Goal: Information Seeking & Learning: Learn about a topic

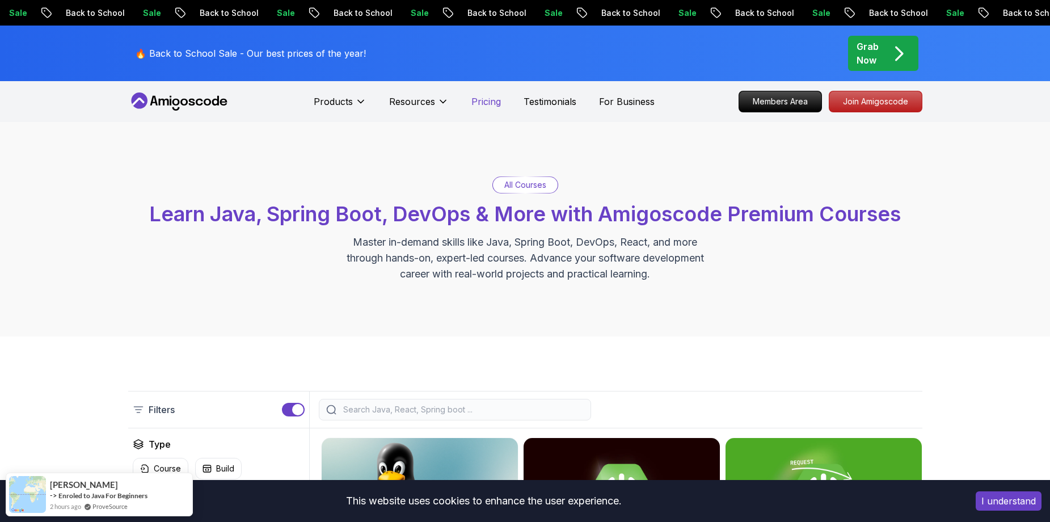
click at [489, 98] on p "Pricing" at bounding box center [485, 102] width 29 height 14
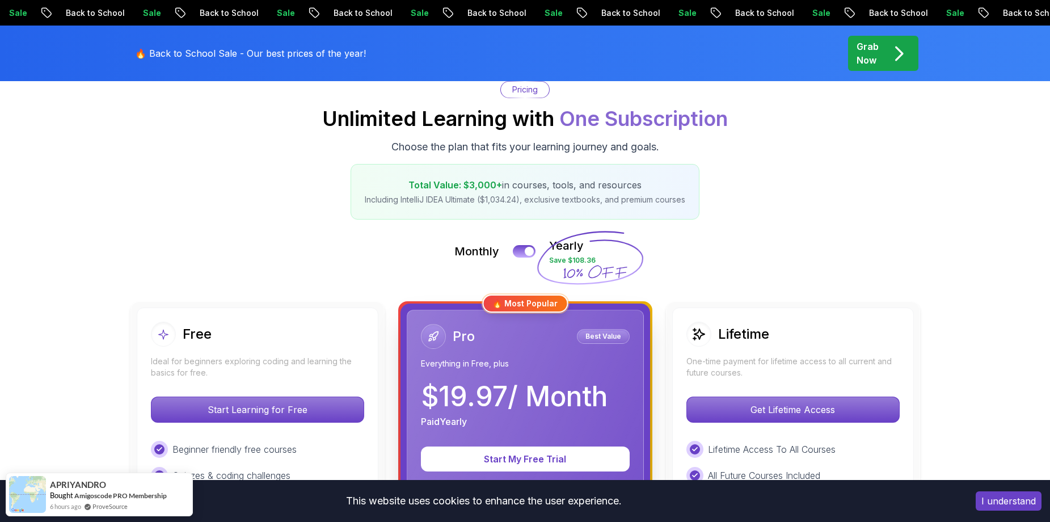
scroll to position [284, 0]
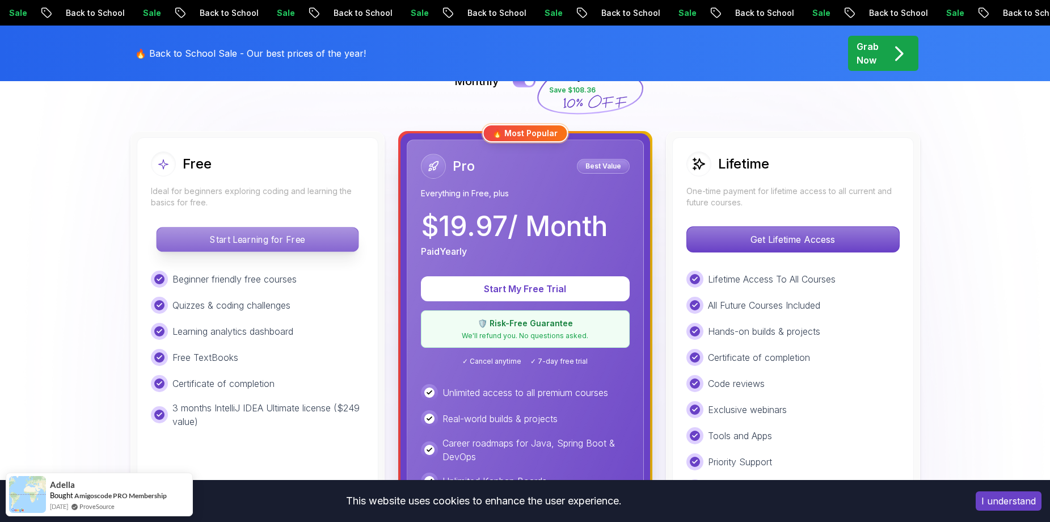
click at [274, 243] on p "Start Learning for Free" at bounding box center [256, 239] width 201 height 24
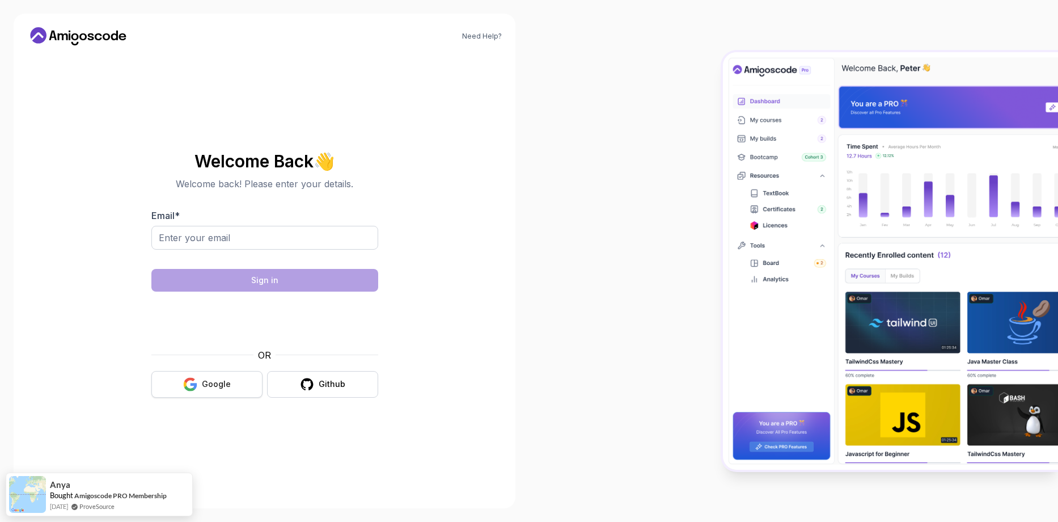
click at [214, 388] on div "Google" at bounding box center [216, 383] width 29 height 11
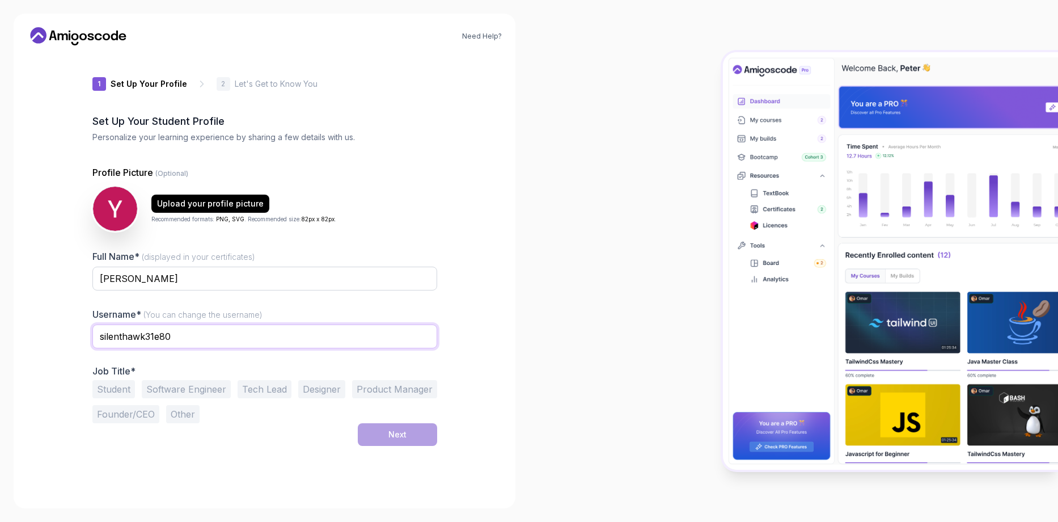
drag, startPoint x: 187, startPoint y: 335, endPoint x: 54, endPoint y: 324, distance: 133.2
click at [54, 324] on div "Need Help? 1 Set Up Your Profile 1 Set Up Your Profile 2 Let's Get to Know You …" at bounding box center [265, 261] width 502 height 494
type input "YanivK"
click at [239, 436] on div "Next" at bounding box center [264, 434] width 345 height 23
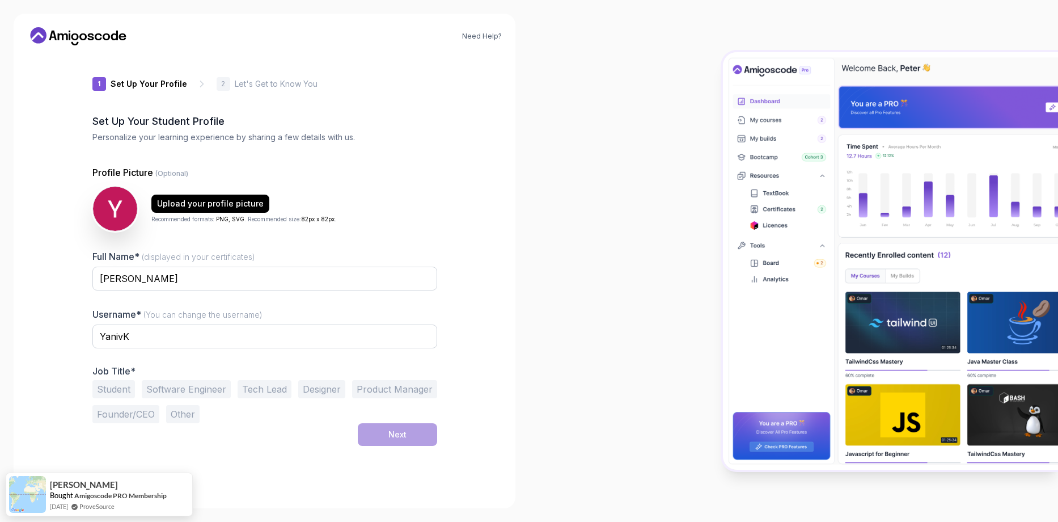
click at [178, 391] on button "Software Engineer" at bounding box center [186, 389] width 89 height 18
click at [404, 438] on div "Next" at bounding box center [397, 434] width 18 height 11
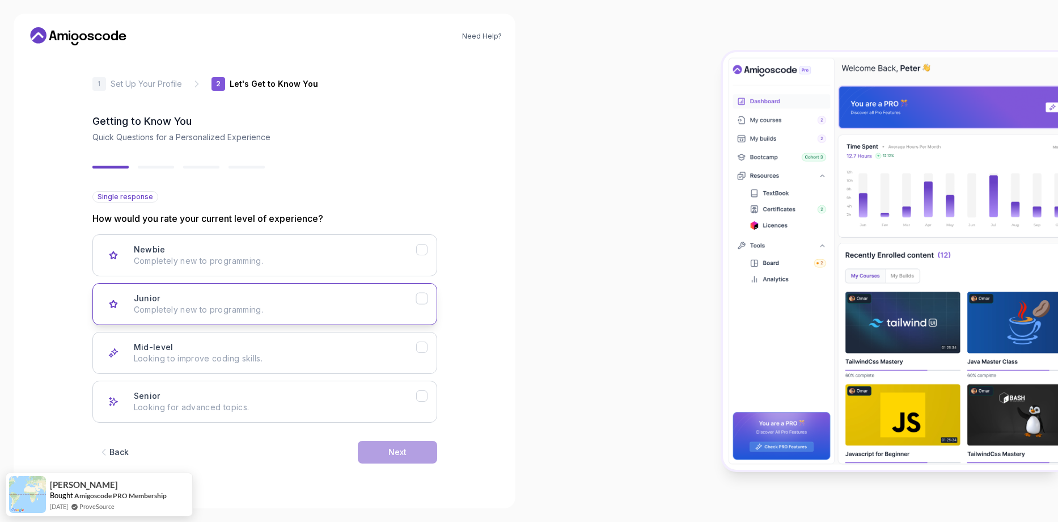
click at [416, 302] on icon "Junior" at bounding box center [421, 298] width 11 height 11
click at [418, 297] on icon "Junior" at bounding box center [421, 298] width 11 height 11
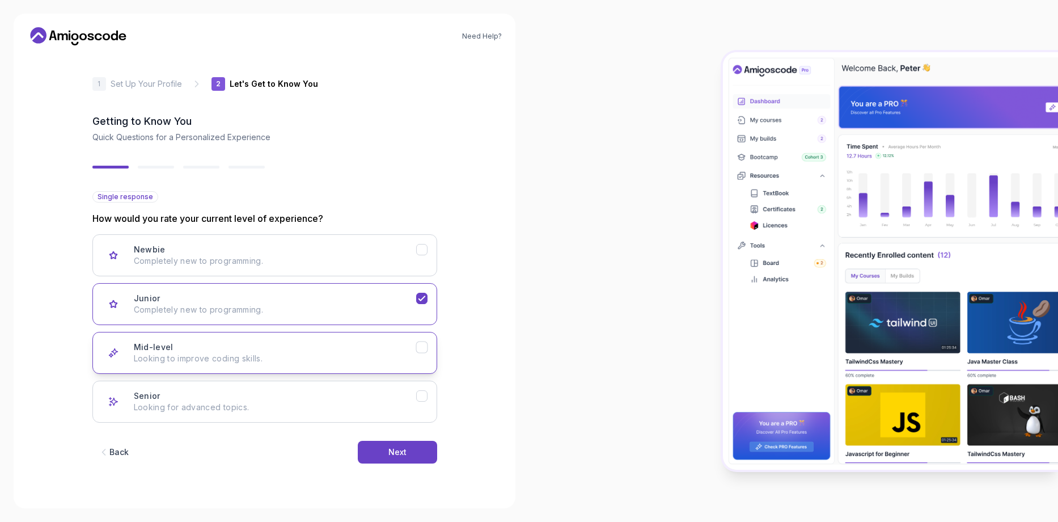
click at [422, 350] on icon "Mid-level" at bounding box center [421, 347] width 11 height 11
click at [399, 463] on div "Back Next" at bounding box center [264, 451] width 345 height 59
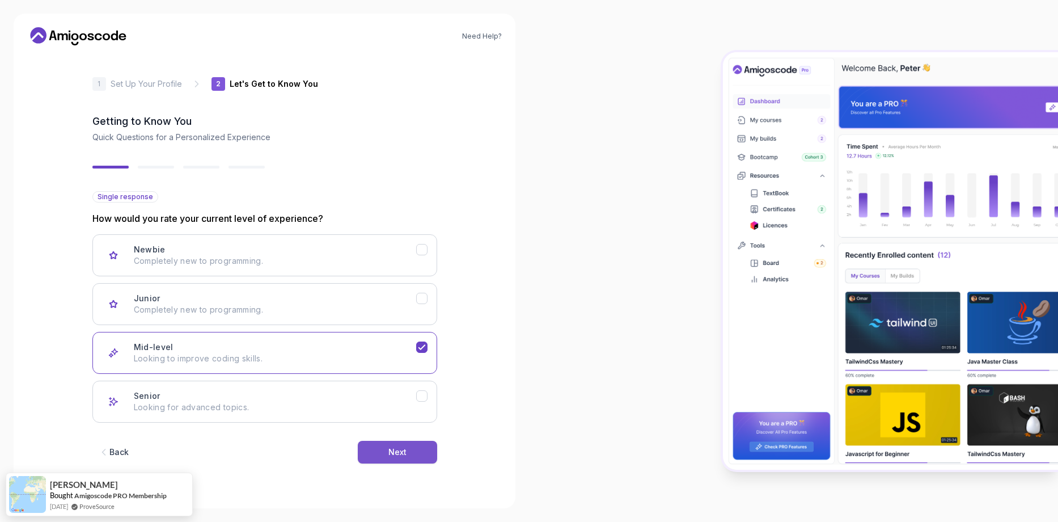
click at [399, 453] on div "Next" at bounding box center [397, 451] width 18 height 11
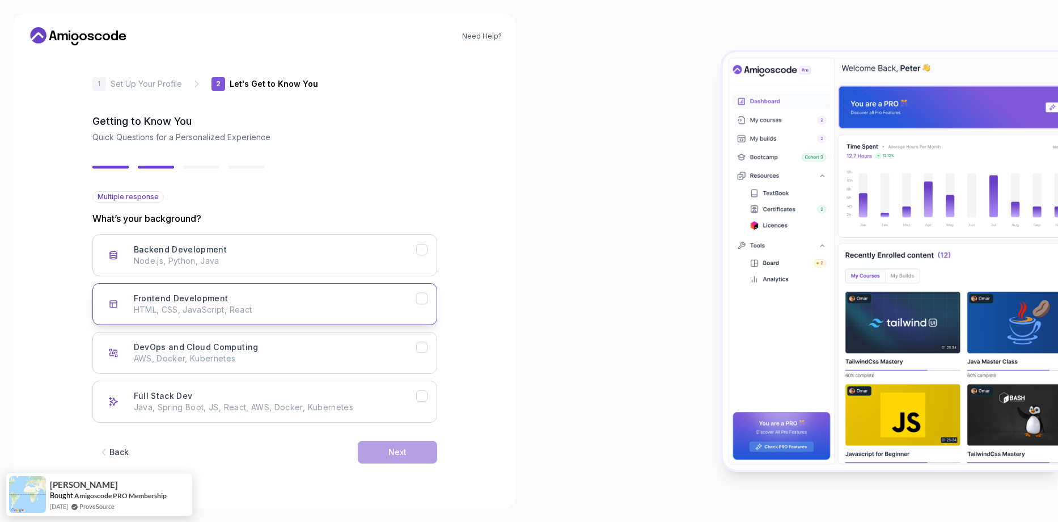
click at [422, 297] on icon "Frontend Development" at bounding box center [421, 298] width 11 height 11
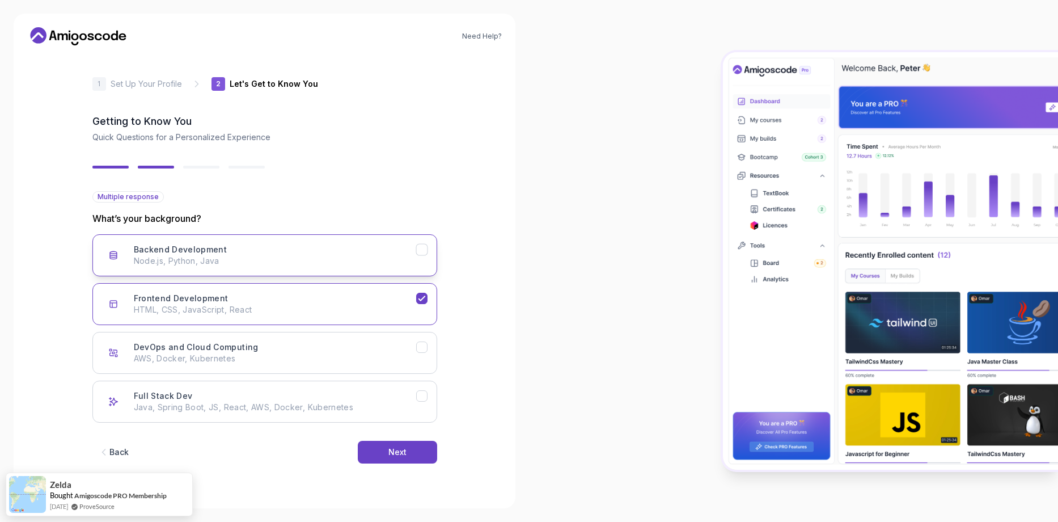
click at [428, 246] on div "Backend Development" at bounding box center [422, 250] width 12 height 12
click at [391, 446] on div "Next" at bounding box center [397, 451] width 18 height 11
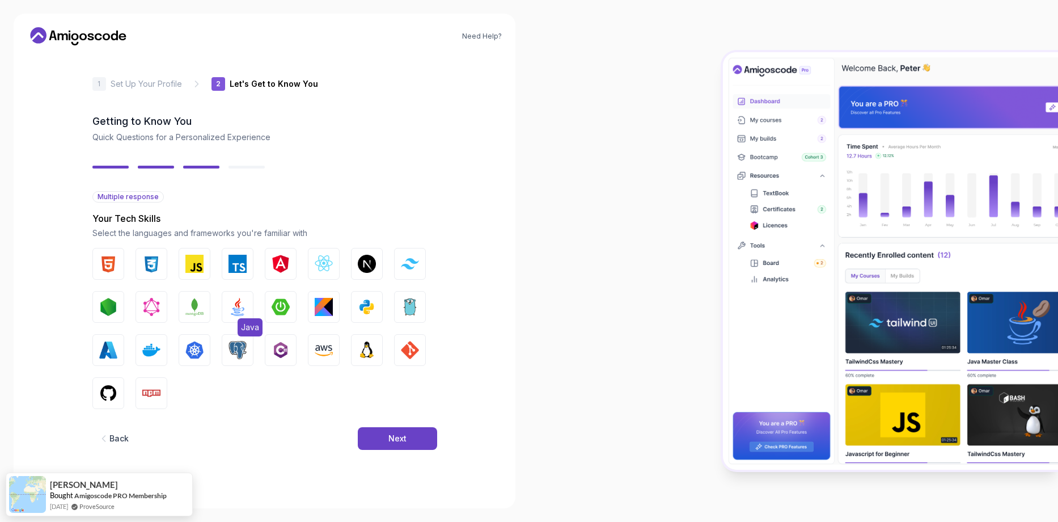
click at [238, 304] on img "button" at bounding box center [238, 307] width 18 height 18
click at [327, 307] on img "button" at bounding box center [324, 307] width 18 height 18
click at [197, 259] on img "button" at bounding box center [194, 264] width 18 height 18
click at [153, 269] on img "button" at bounding box center [151, 264] width 18 height 18
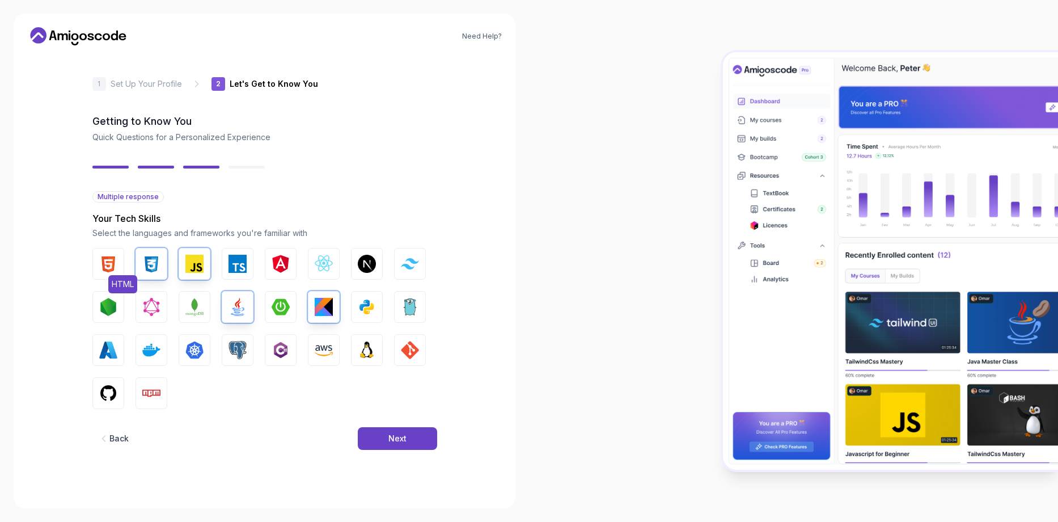
click at [94, 263] on button "HTML" at bounding box center [108, 264] width 32 height 32
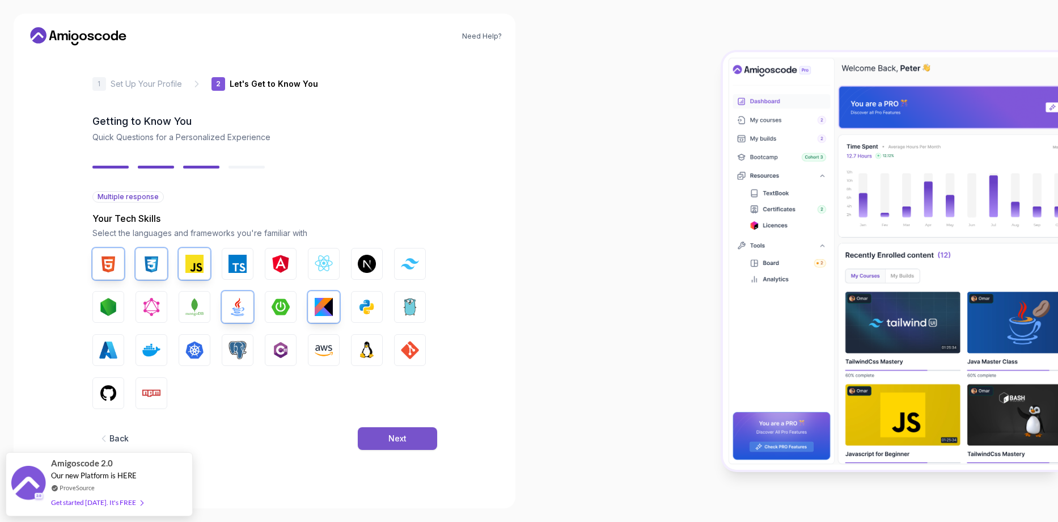
click at [415, 434] on button "Next" at bounding box center [397, 438] width 79 height 23
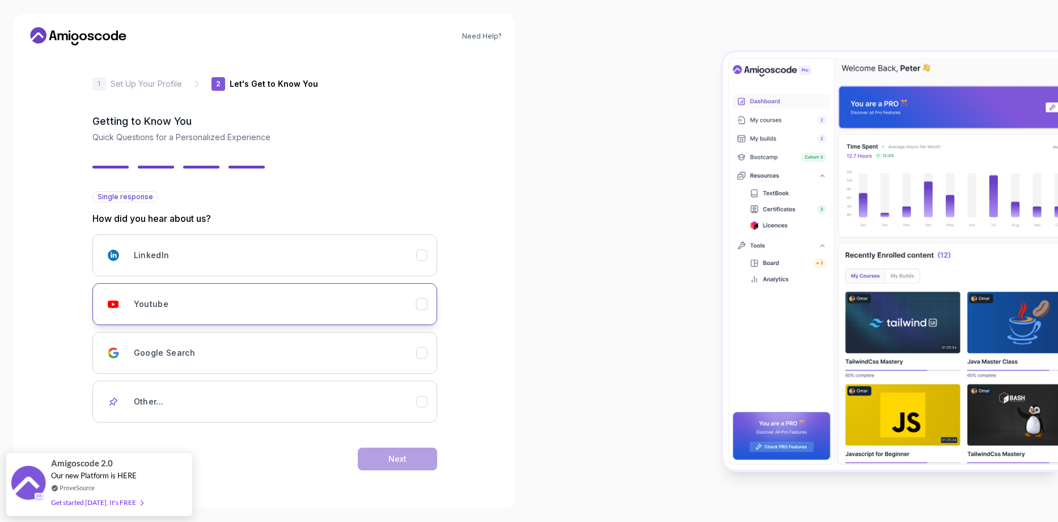
click at [426, 302] on icon "Youtube" at bounding box center [421, 304] width 11 height 11
click at [388, 462] on div "Next" at bounding box center [397, 458] width 18 height 11
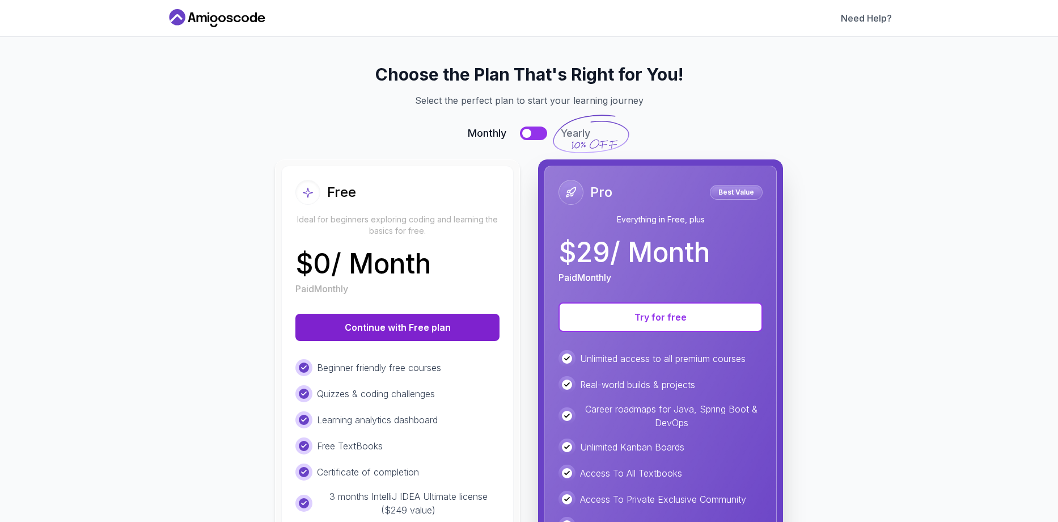
click at [399, 328] on button "Continue with Free plan" at bounding box center [397, 327] width 204 height 27
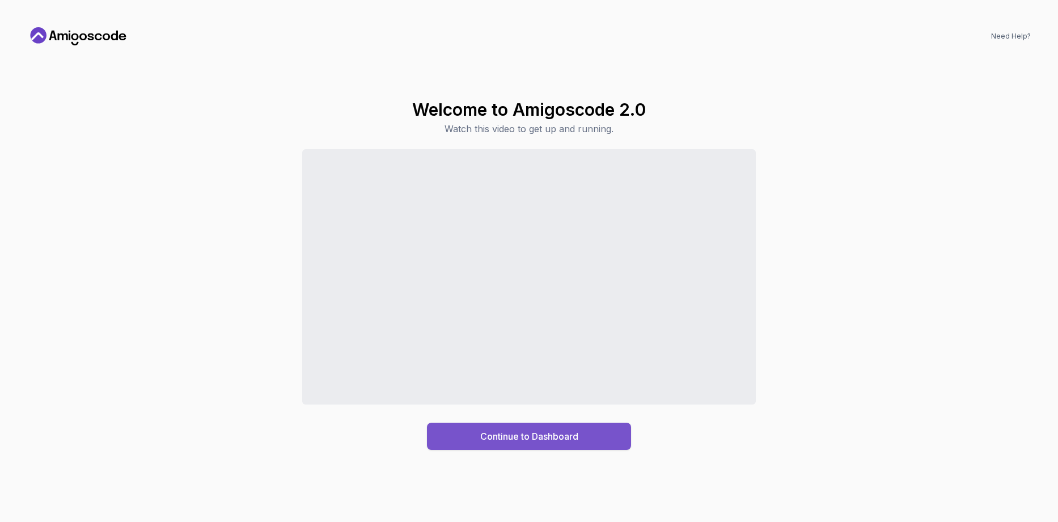
click at [524, 430] on div "Continue to Dashboard" at bounding box center [529, 436] width 98 height 14
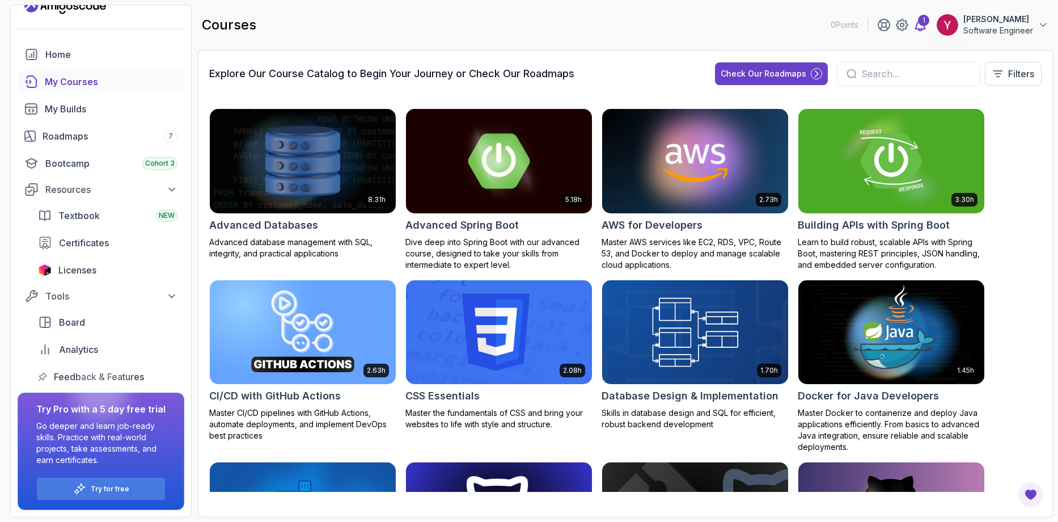
click at [923, 23] on div "1" at bounding box center [923, 20] width 11 height 11
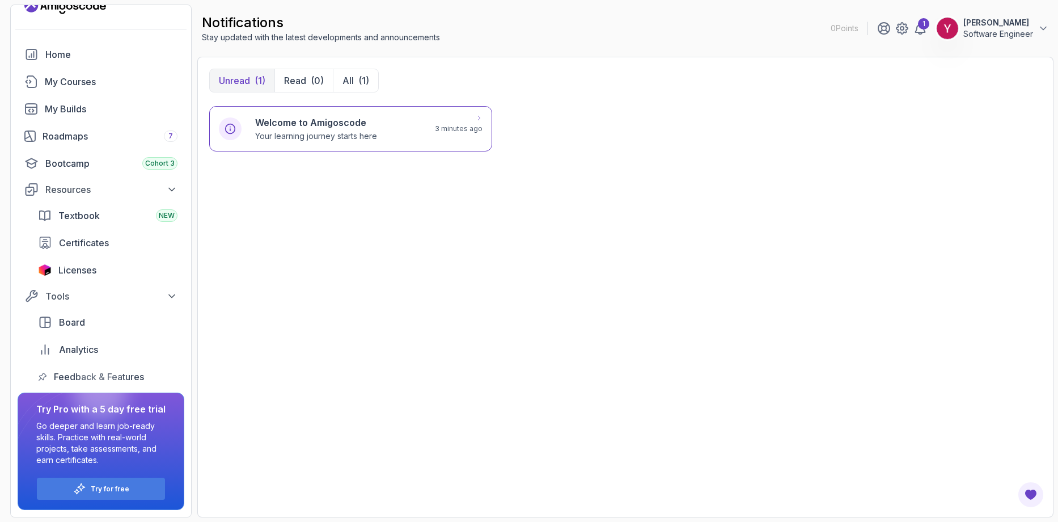
click at [315, 125] on h6 "Welcome to Amigoscode" at bounding box center [316, 123] width 122 height 14
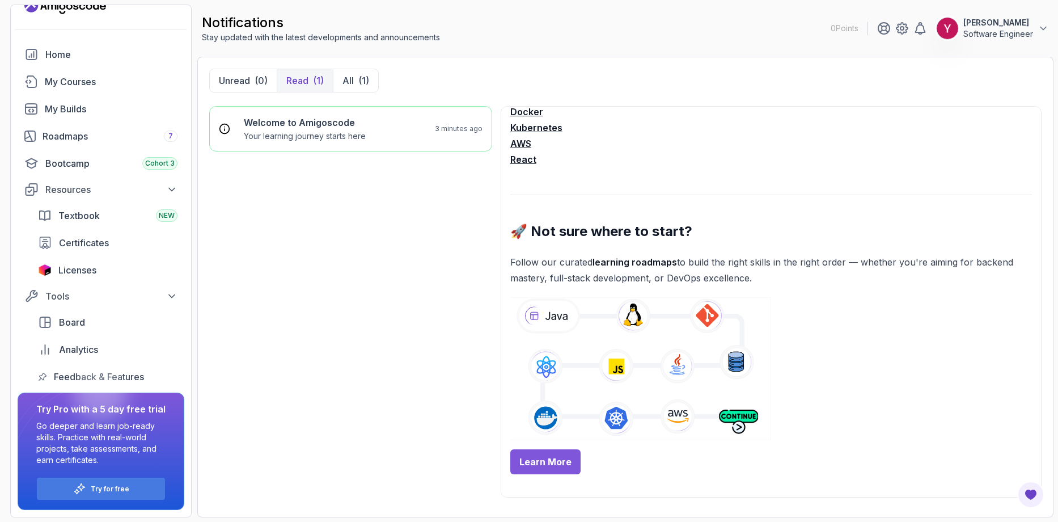
scroll to position [340, 0]
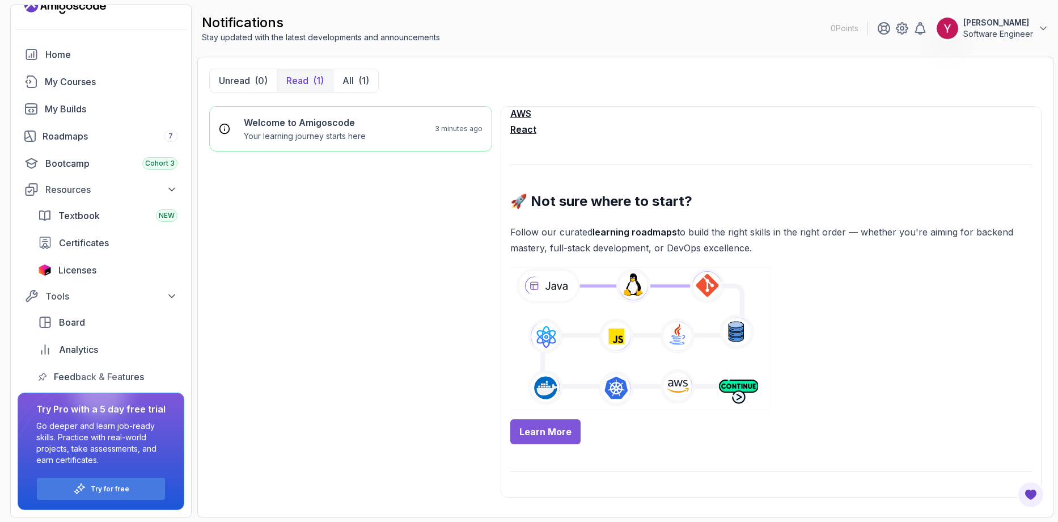
click at [547, 429] on link "Learn More" at bounding box center [545, 431] width 70 height 25
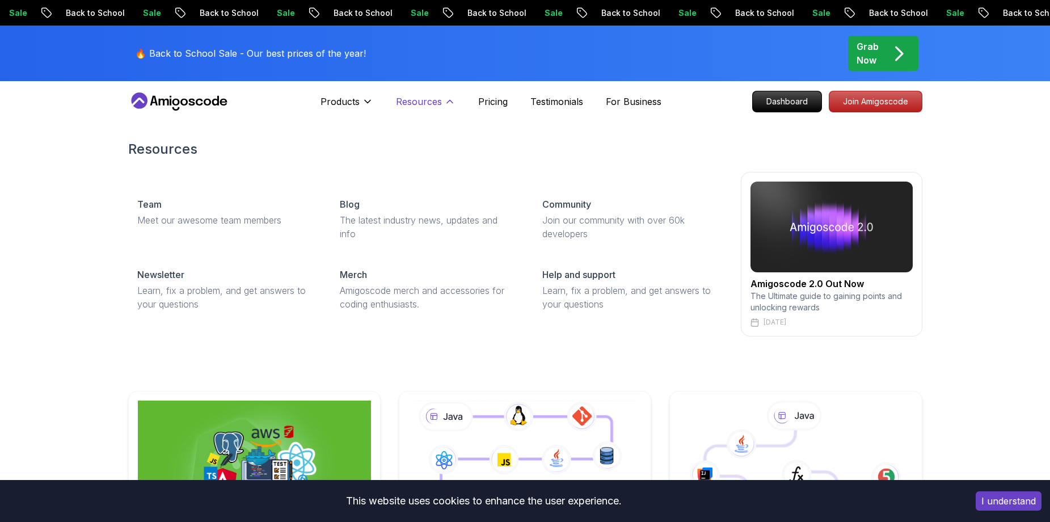
click at [433, 98] on p "Resources" at bounding box center [419, 102] width 46 height 14
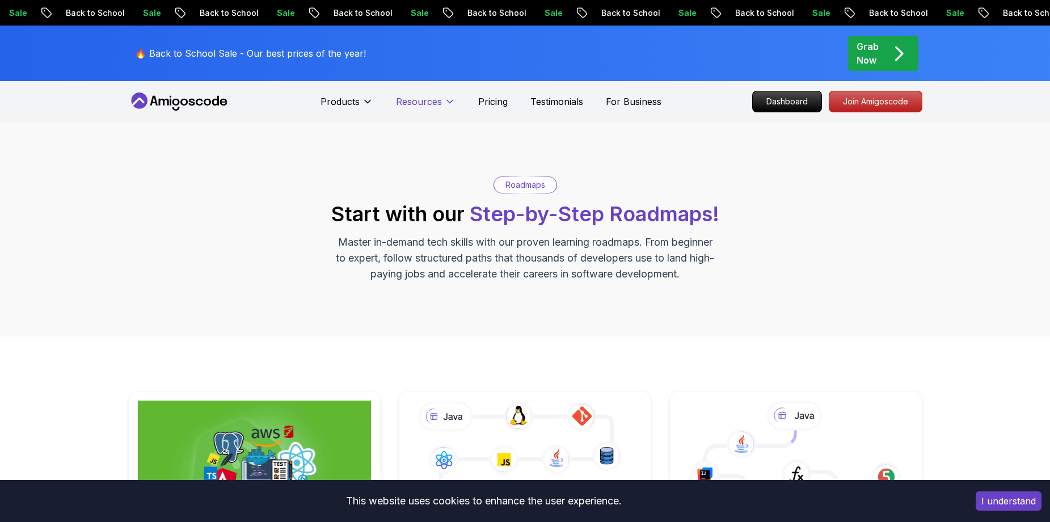
click at [423, 104] on p "Resources" at bounding box center [419, 102] width 46 height 14
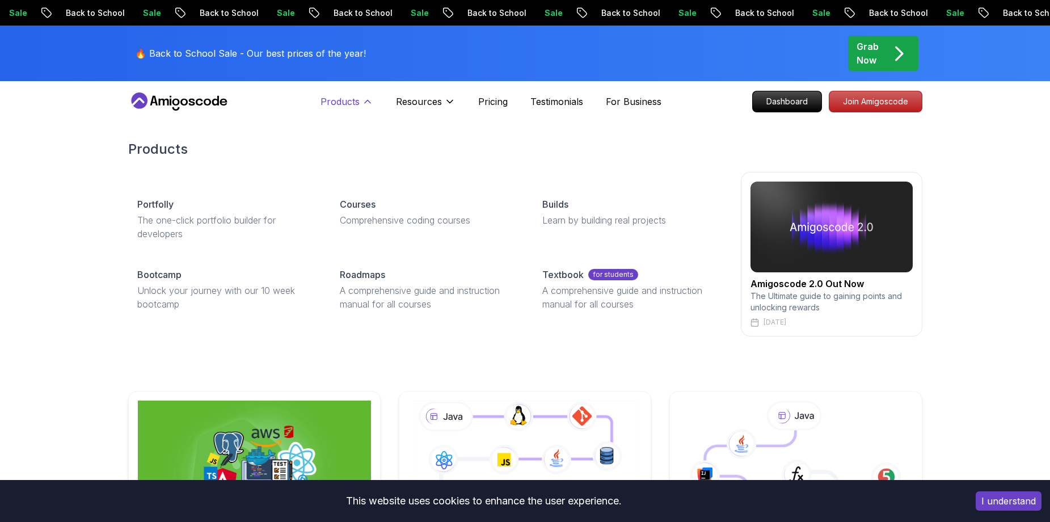
click at [352, 103] on p "Products" at bounding box center [339, 102] width 39 height 14
click at [369, 101] on icon at bounding box center [368, 101] width 6 height 3
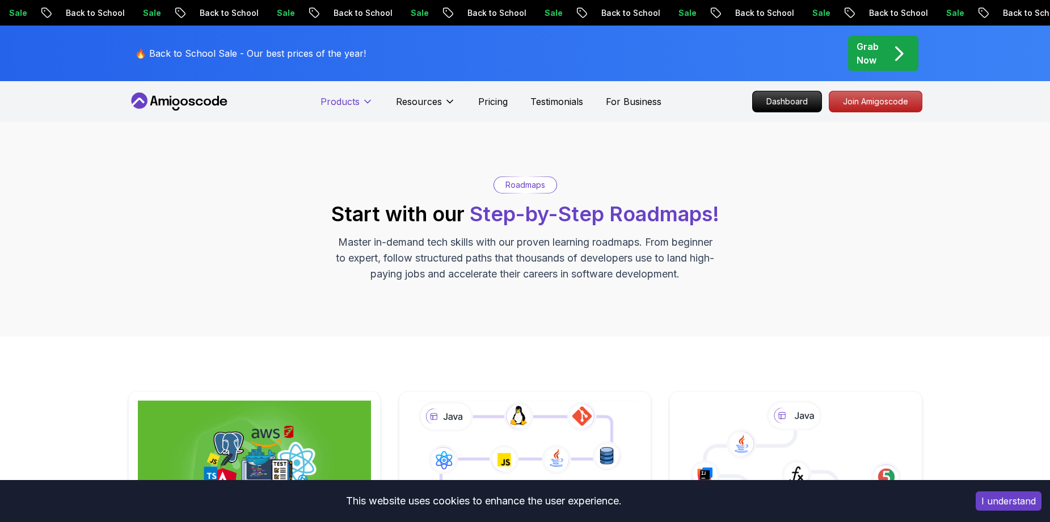
click at [369, 101] on icon at bounding box center [368, 101] width 6 height 3
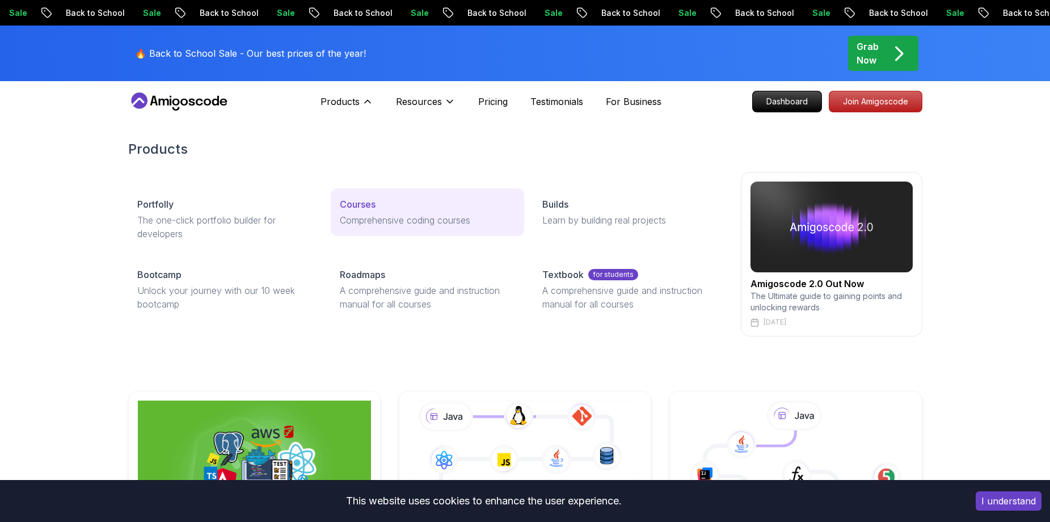
click at [367, 208] on p "Courses" at bounding box center [358, 204] width 36 height 14
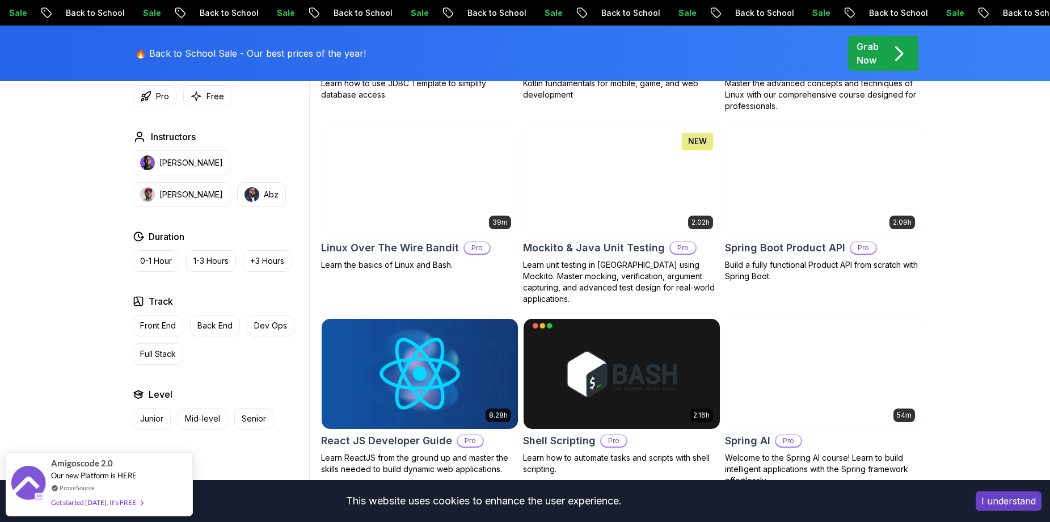
scroll to position [2325, 0]
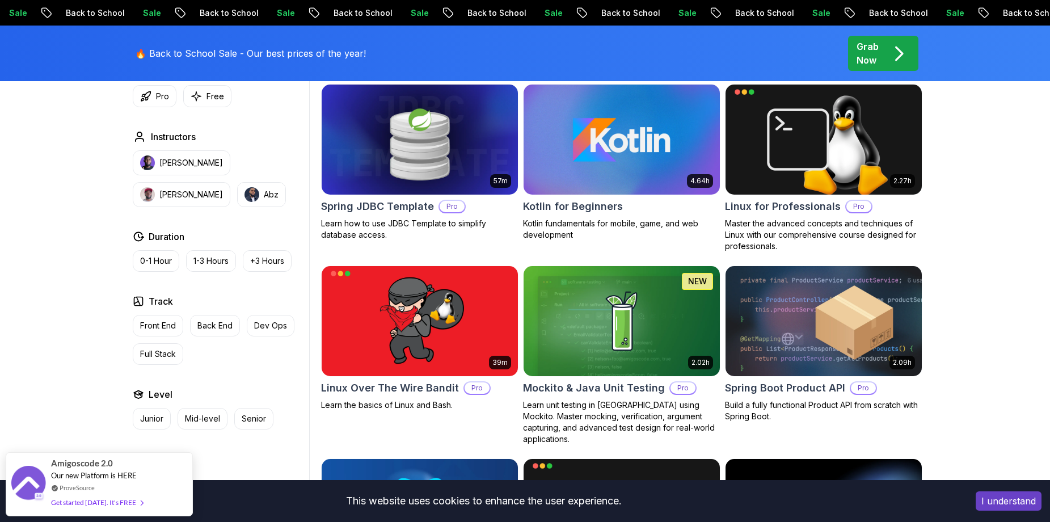
click at [559, 204] on h2 "Kotlin for Beginners" at bounding box center [573, 206] width 100 height 16
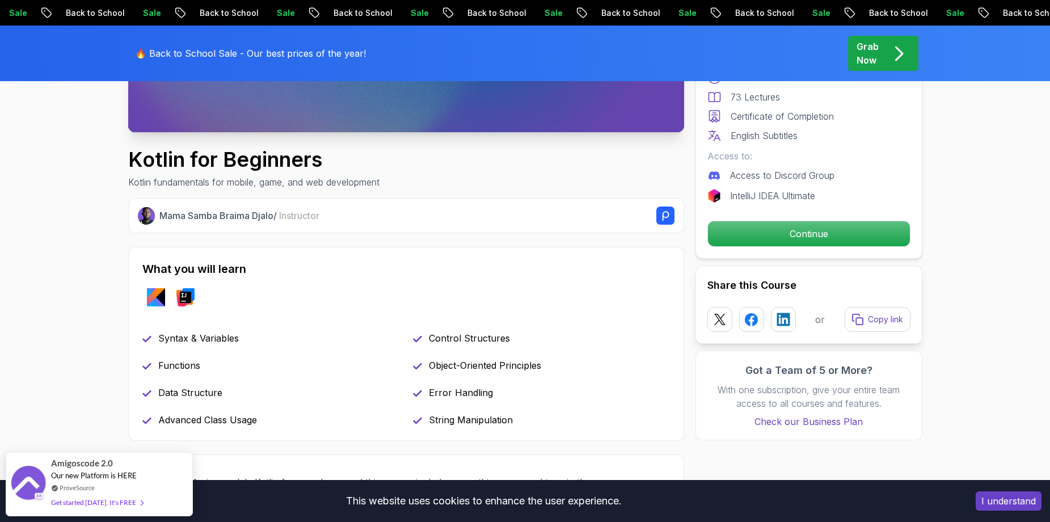
scroll to position [340, 0]
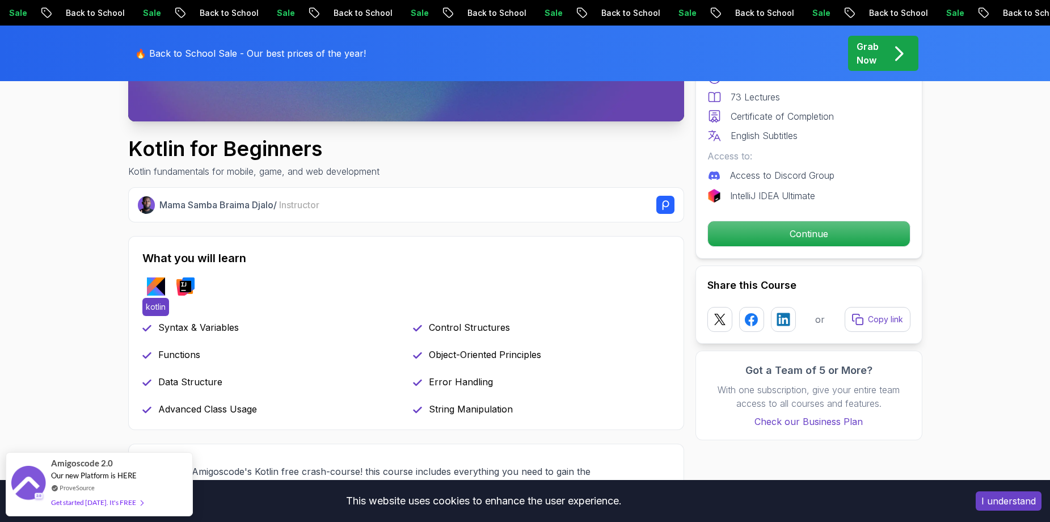
click at [158, 283] on img at bounding box center [156, 286] width 18 height 18
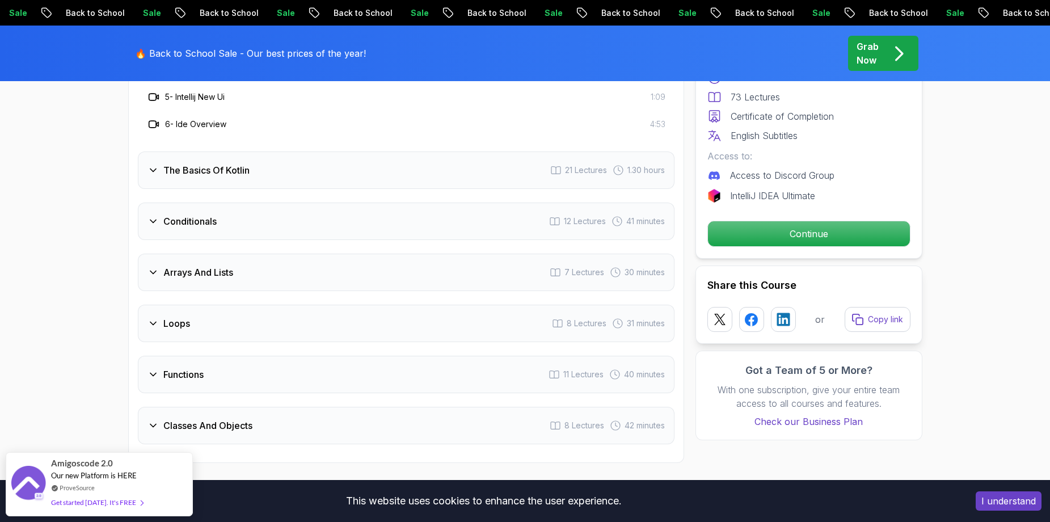
scroll to position [1361, 0]
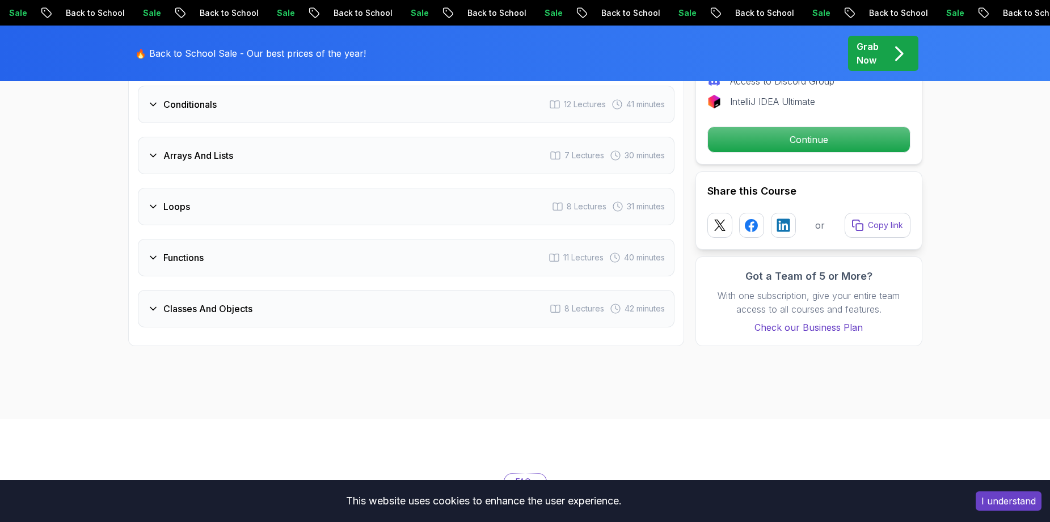
click at [239, 307] on h3 "Classes And Objects" at bounding box center [207, 309] width 89 height 14
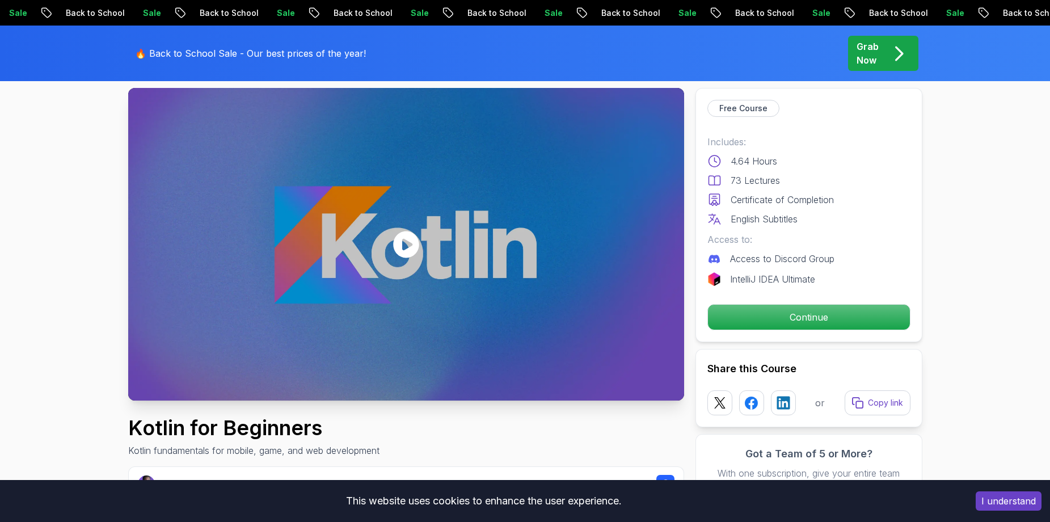
scroll to position [0, 0]
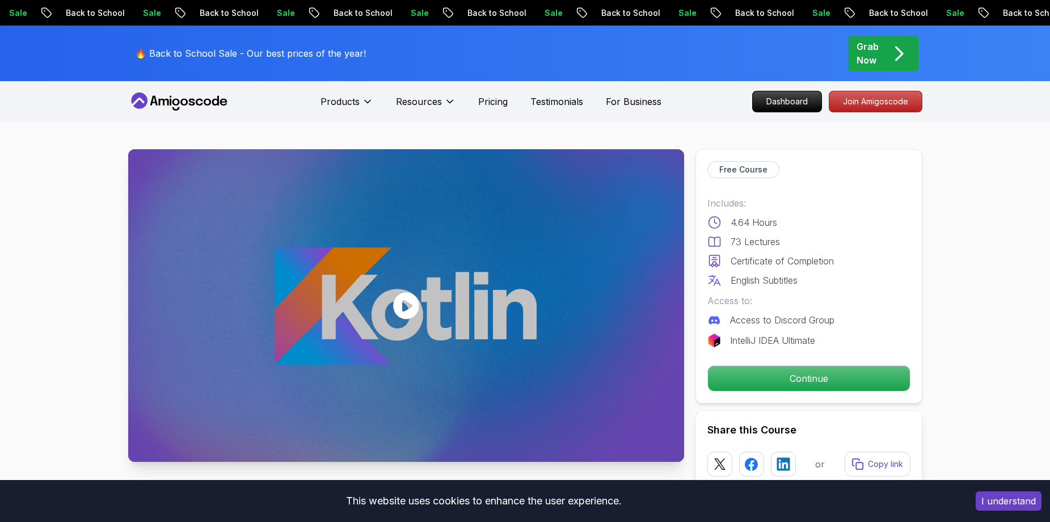
click at [967, 16] on p "Back to School" at bounding box center [1005, 12] width 77 height 11
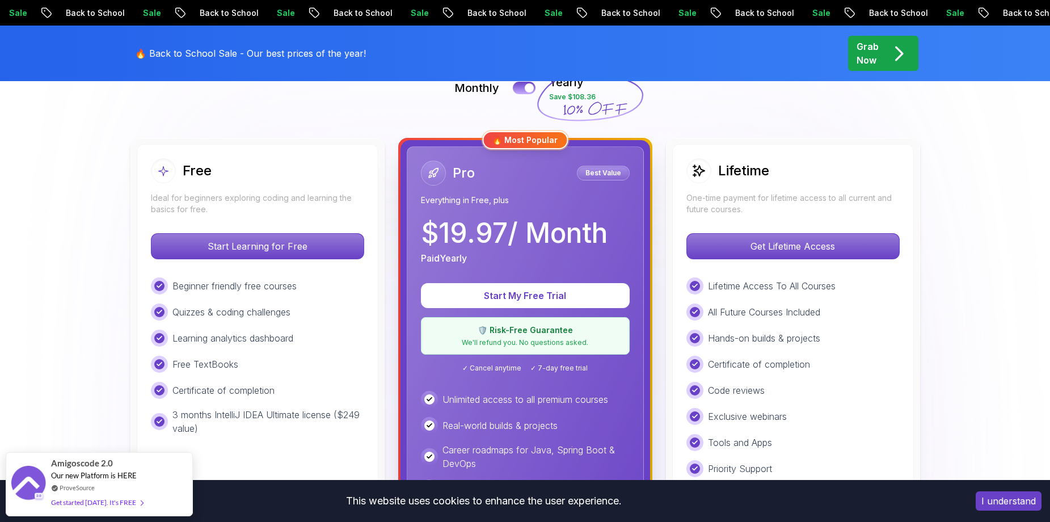
scroll to position [397, 0]
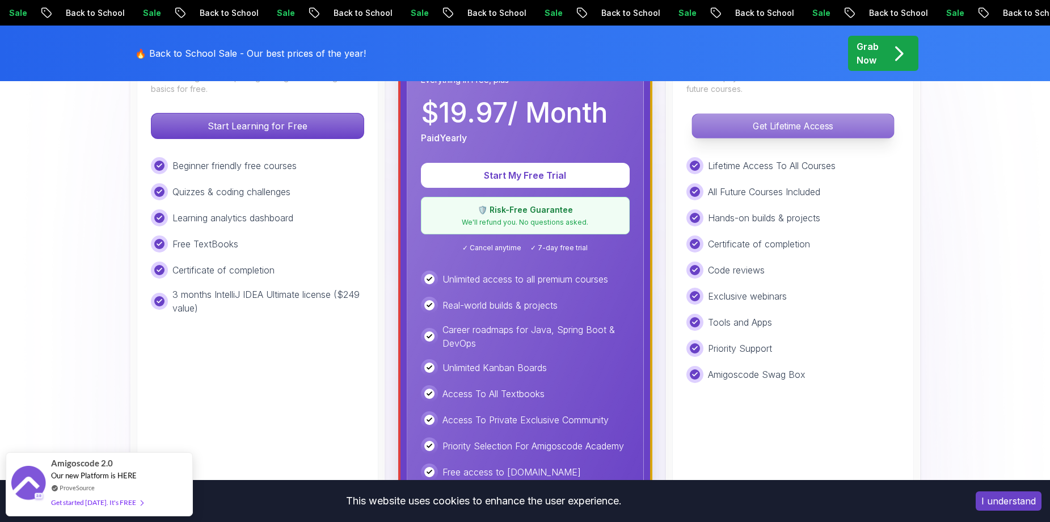
click at [786, 126] on p "Get Lifetime Access" at bounding box center [792, 126] width 201 height 24
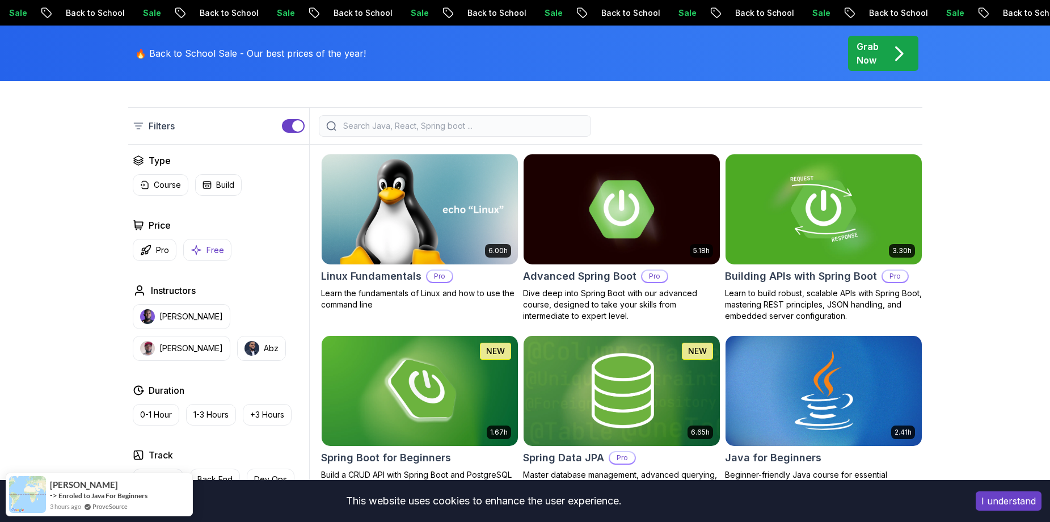
click at [202, 250] on button "Free" at bounding box center [207, 250] width 48 height 22
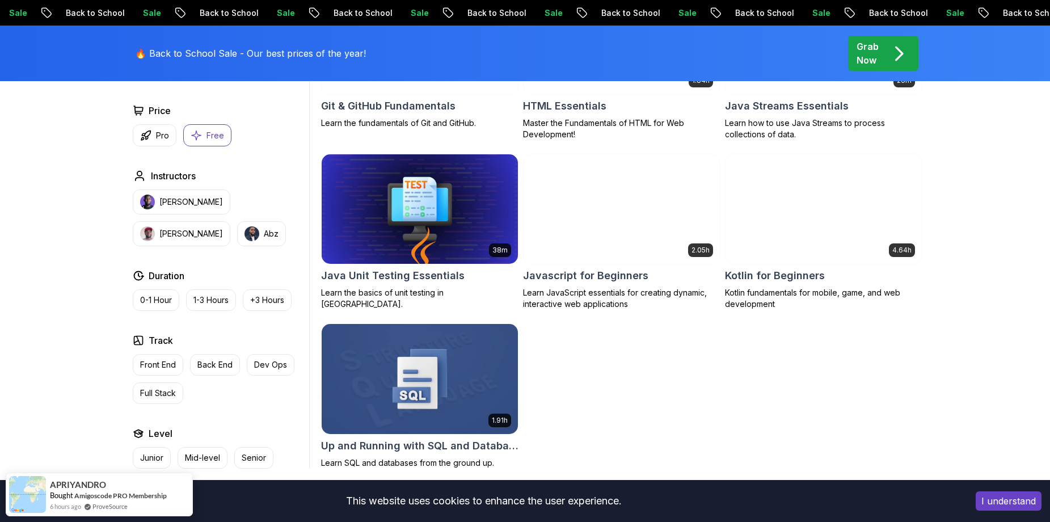
scroll to position [397, 0]
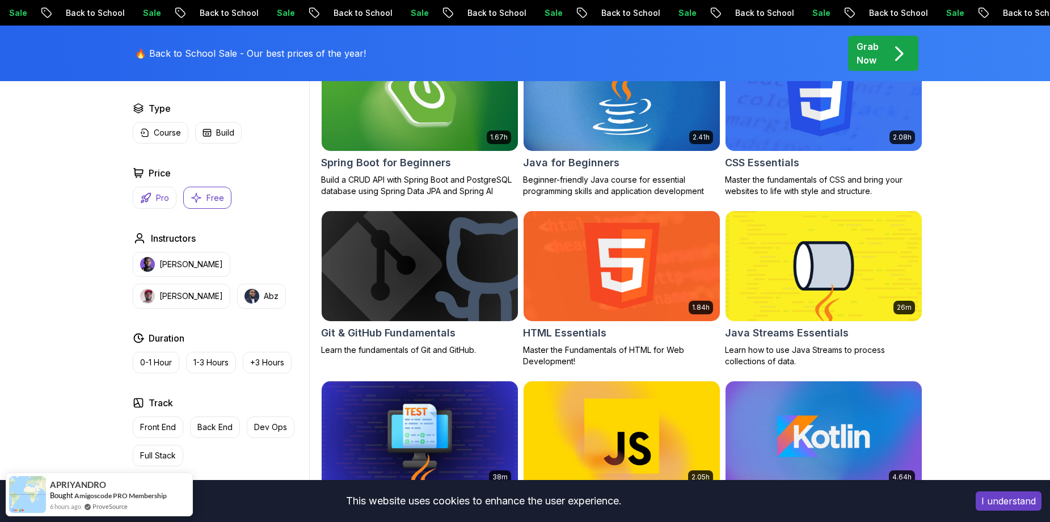
click at [160, 200] on p "Pro" at bounding box center [162, 197] width 13 height 11
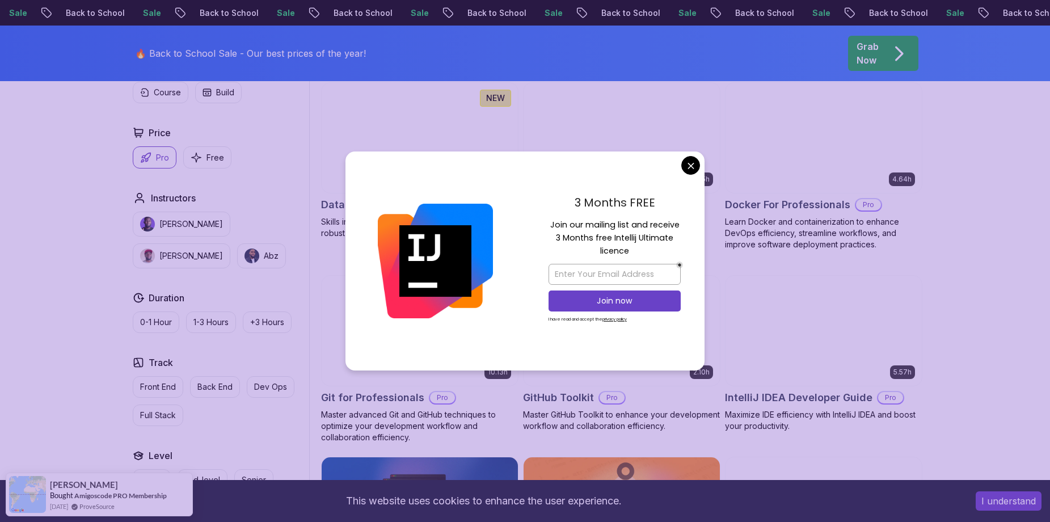
scroll to position [907, 0]
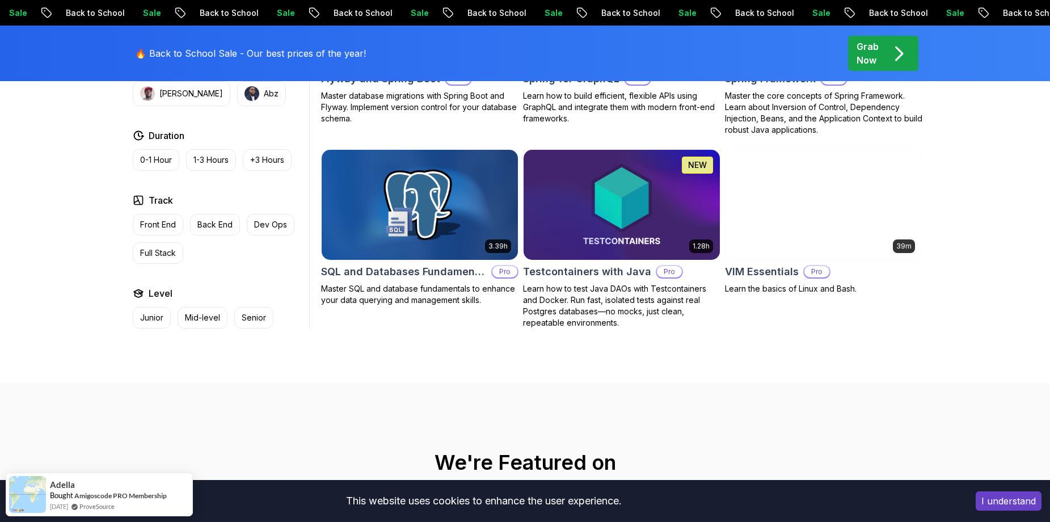
scroll to position [2381, 0]
